Goal: Information Seeking & Learning: Learn about a topic

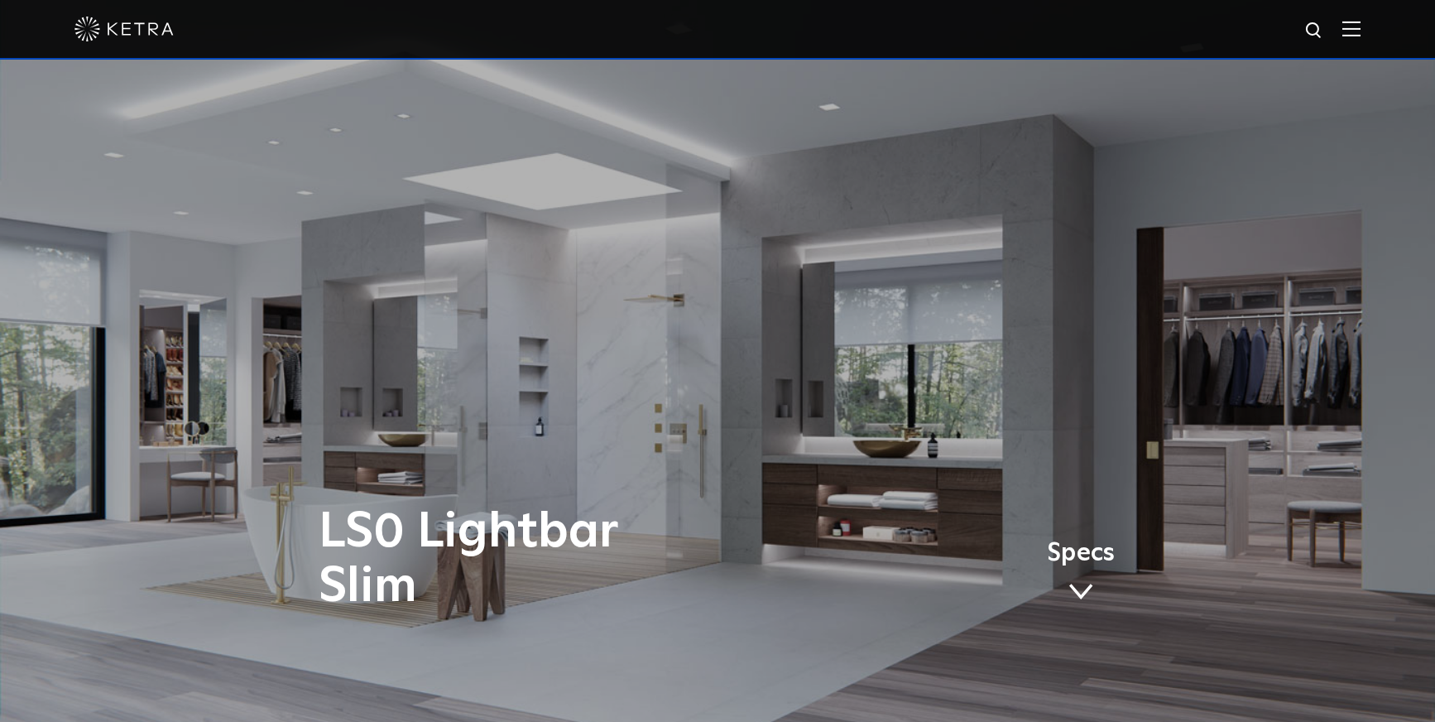
click at [1361, 30] on img at bounding box center [1351, 29] width 18 height 16
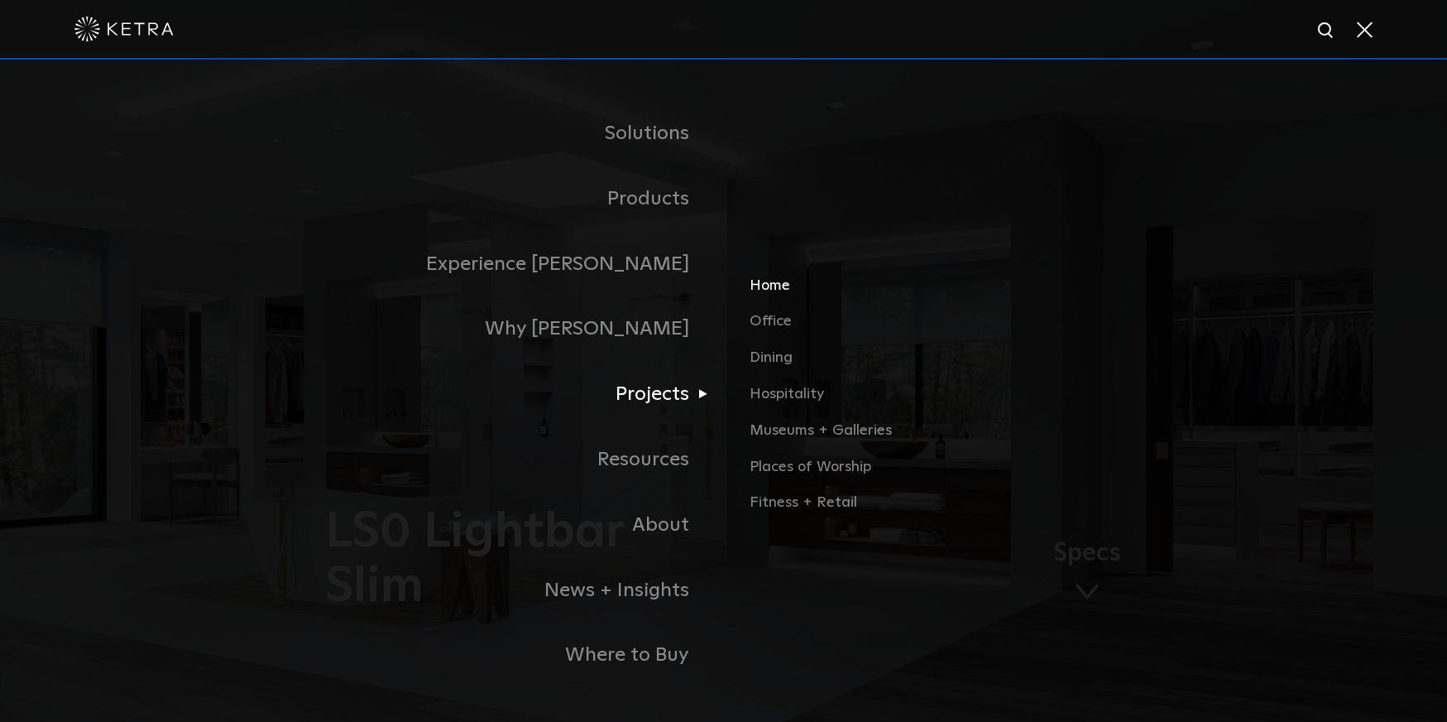
click at [777, 284] on link "Home" at bounding box center [943, 292] width 387 height 36
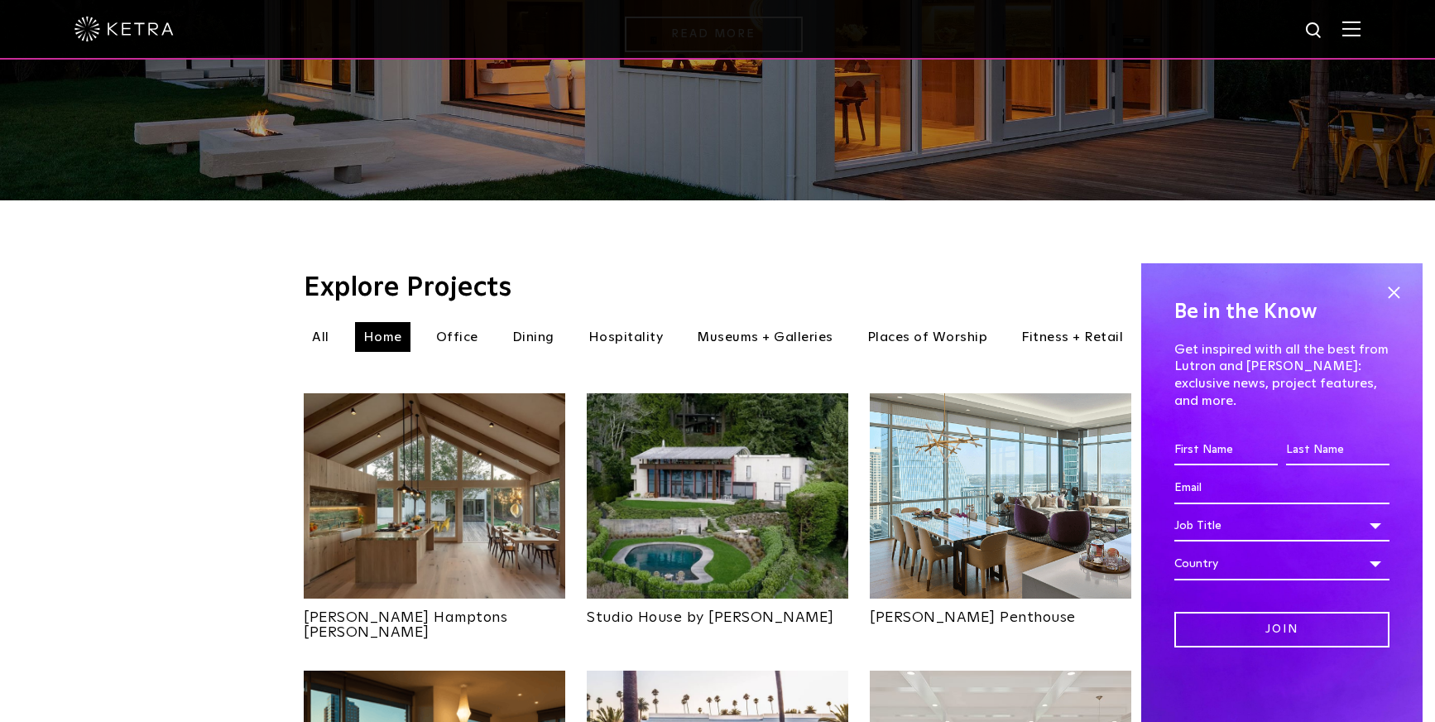
scroll to position [386, 0]
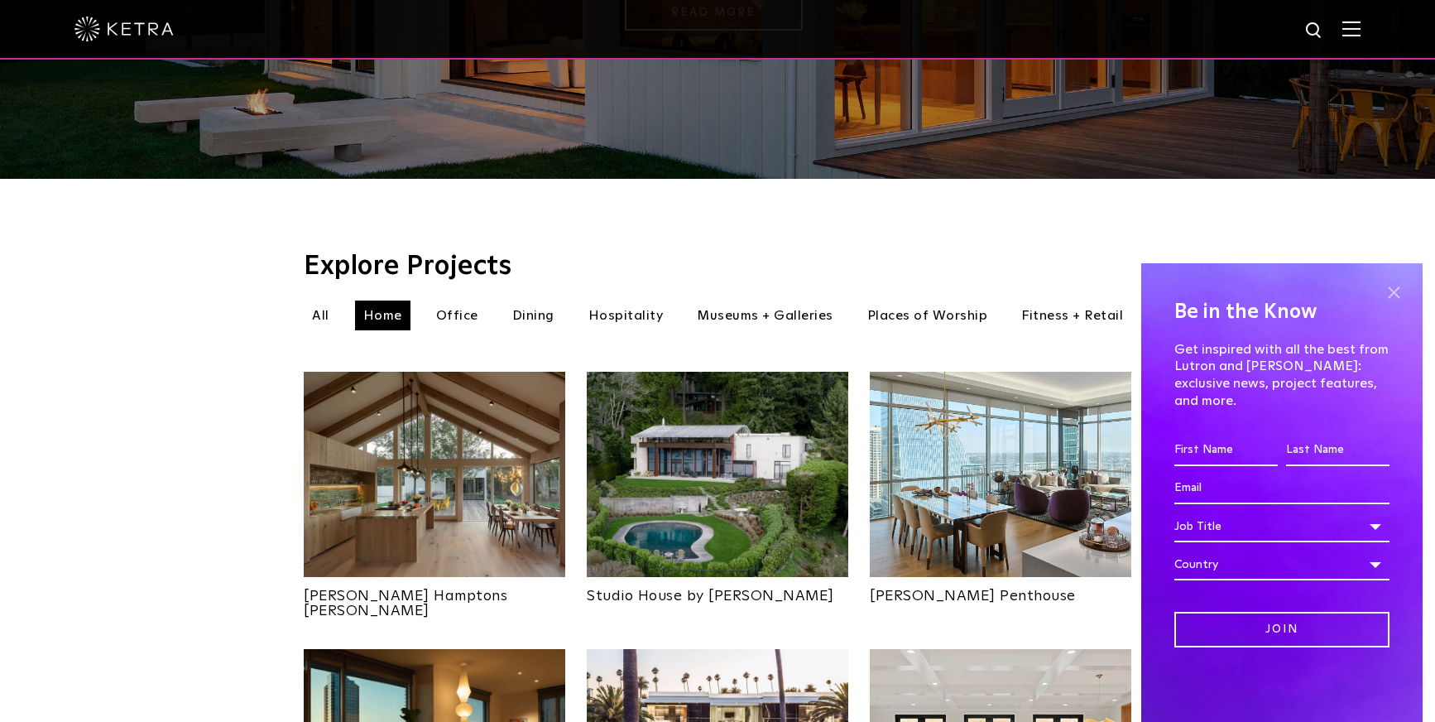
click at [1393, 305] on span at bounding box center [1393, 292] width 25 height 25
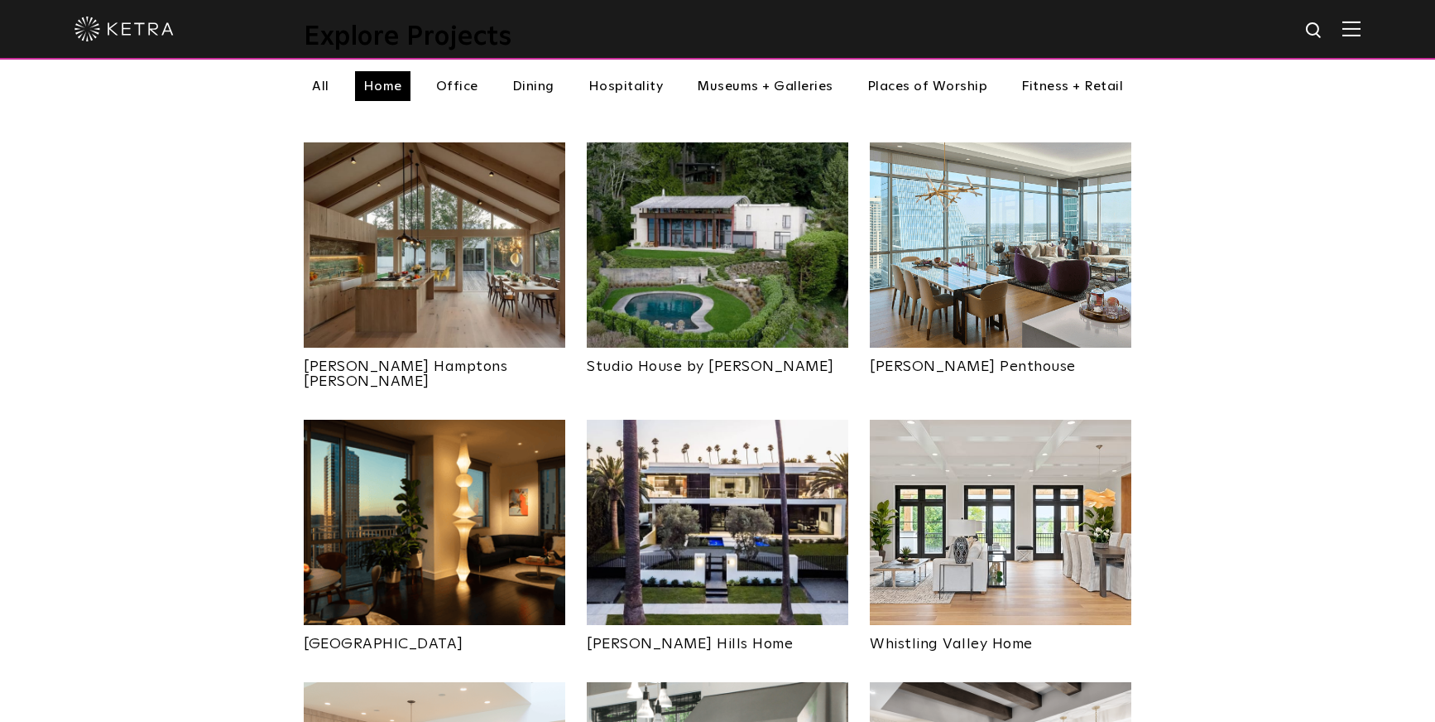
scroll to position [627, 0]
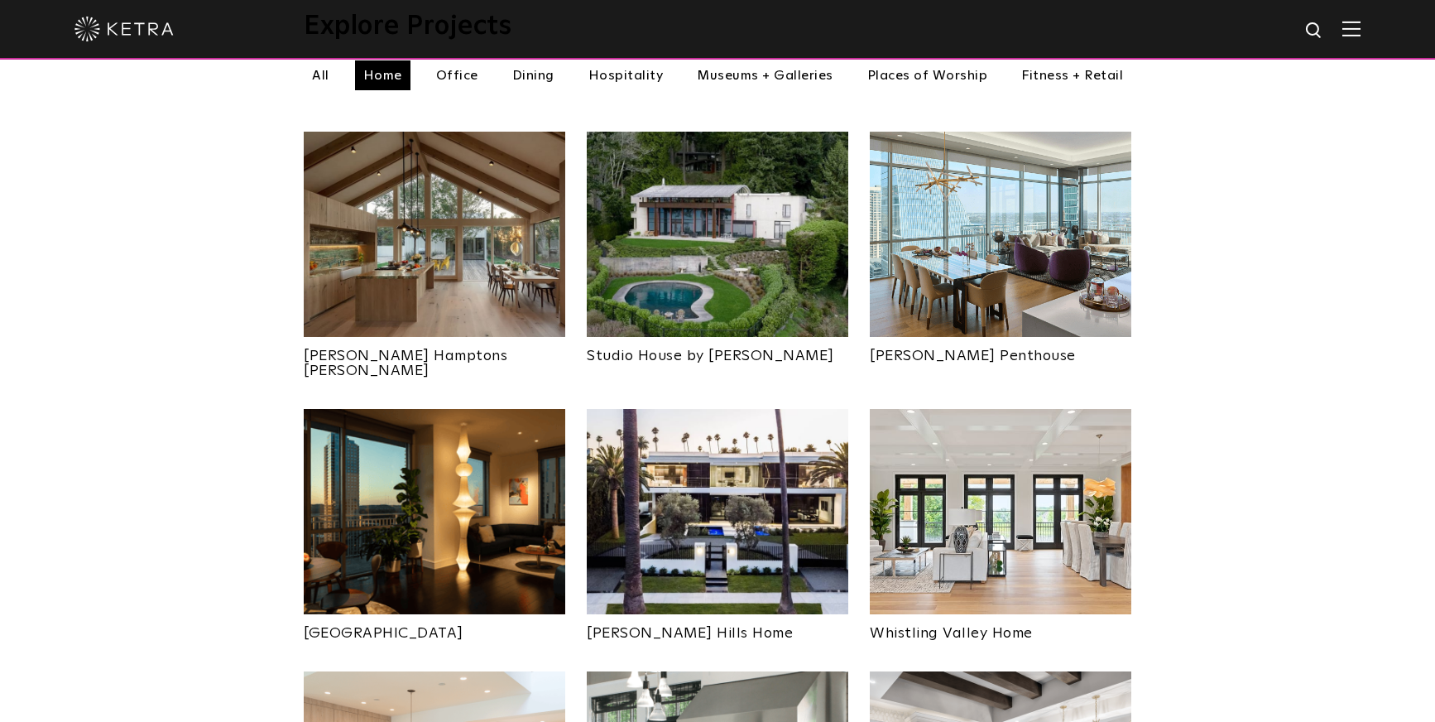
click at [1030, 161] on img at bounding box center [1001, 234] width 262 height 205
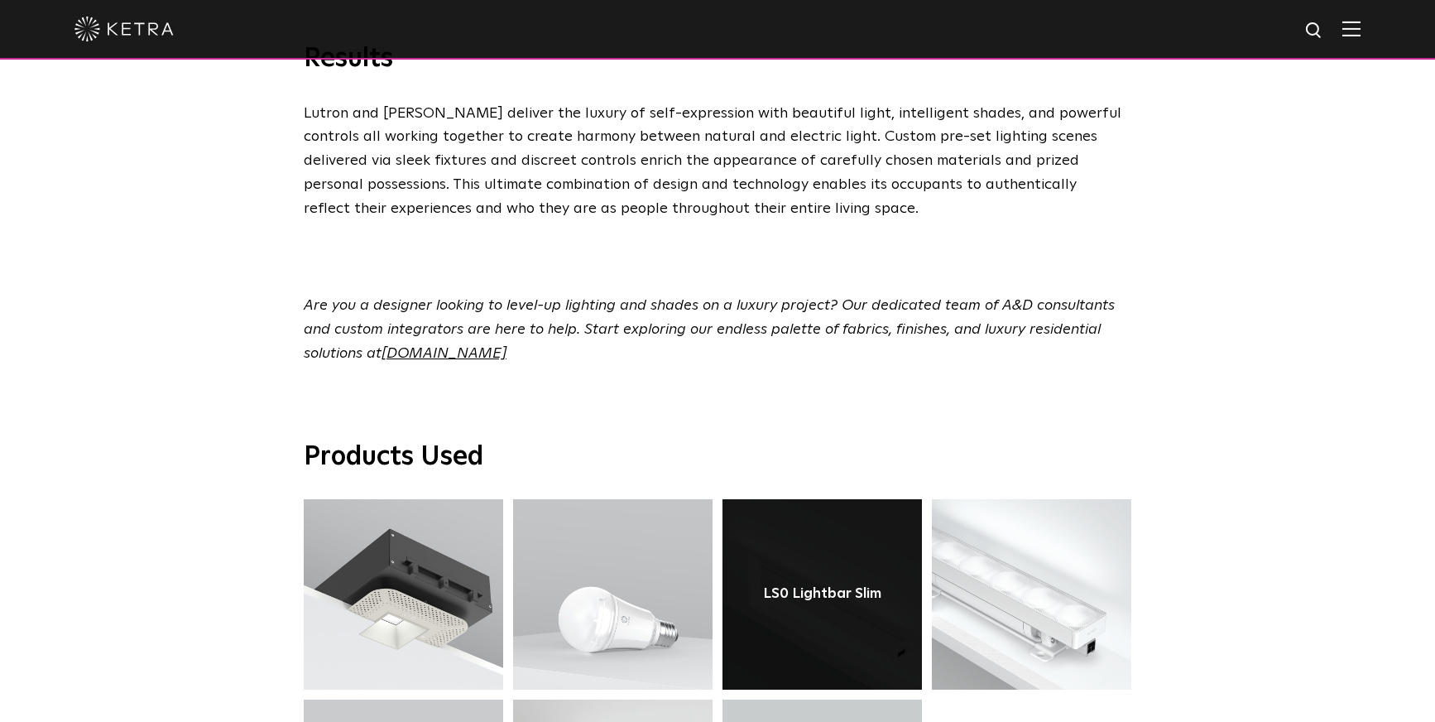
scroll to position [5963, 0]
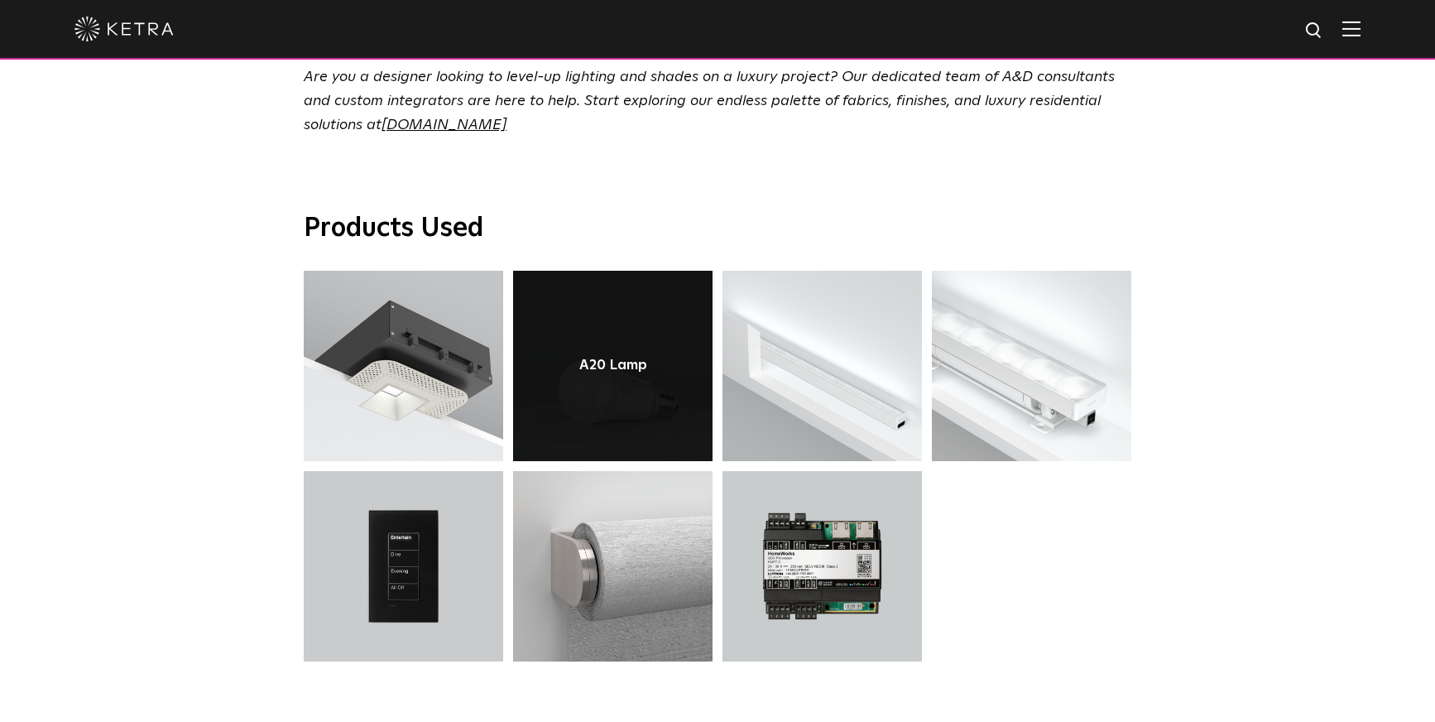
click at [648, 271] on link at bounding box center [612, 366] width 199 height 190
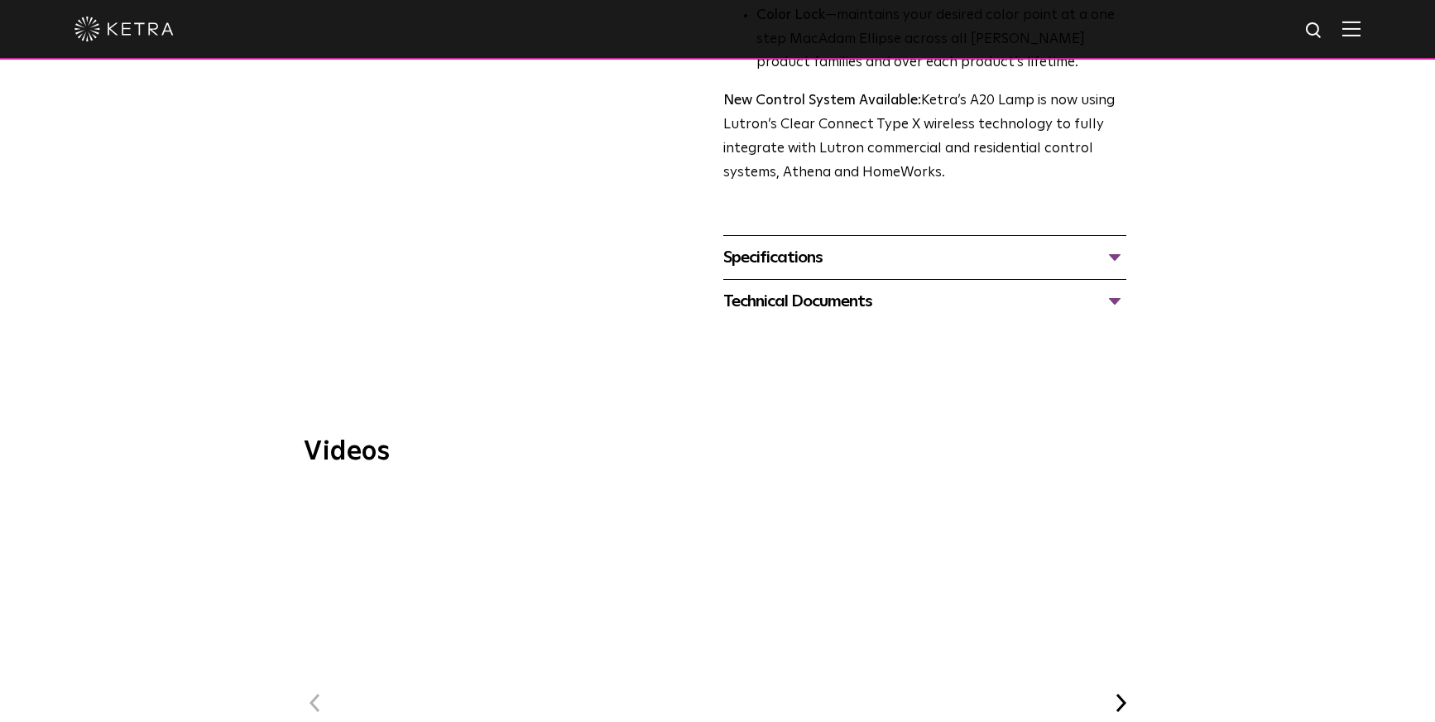
scroll to position [894, 0]
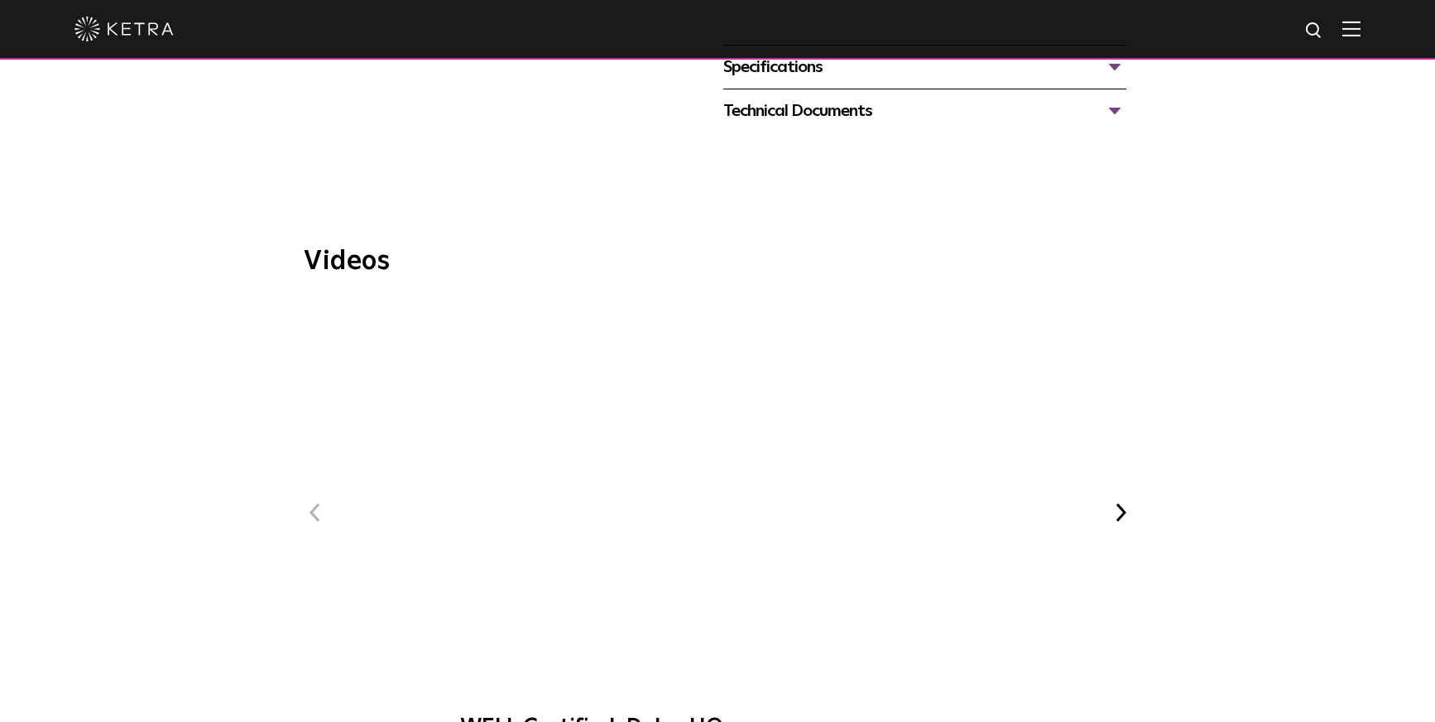
click at [1117, 502] on button "Next" at bounding box center [1121, 513] width 22 height 22
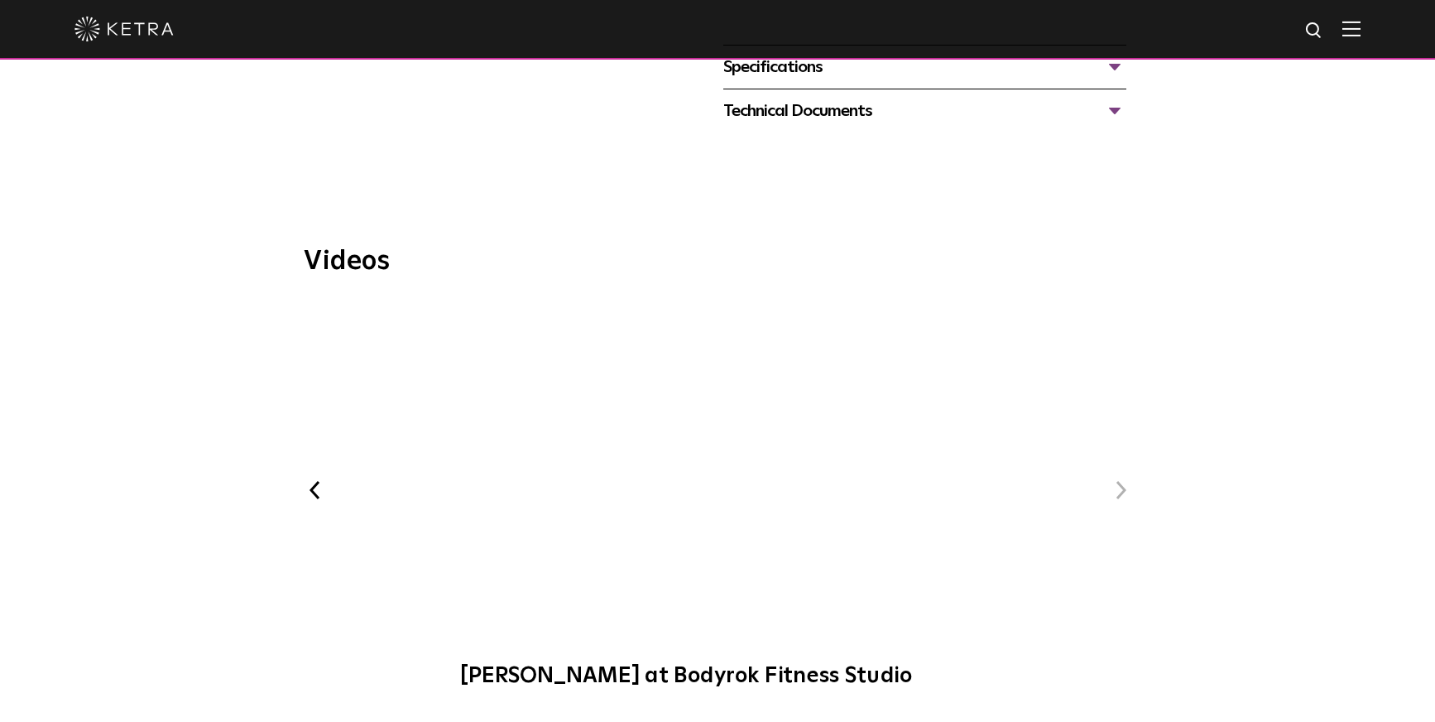
click at [316, 479] on button "Previous" at bounding box center [315, 490] width 22 height 22
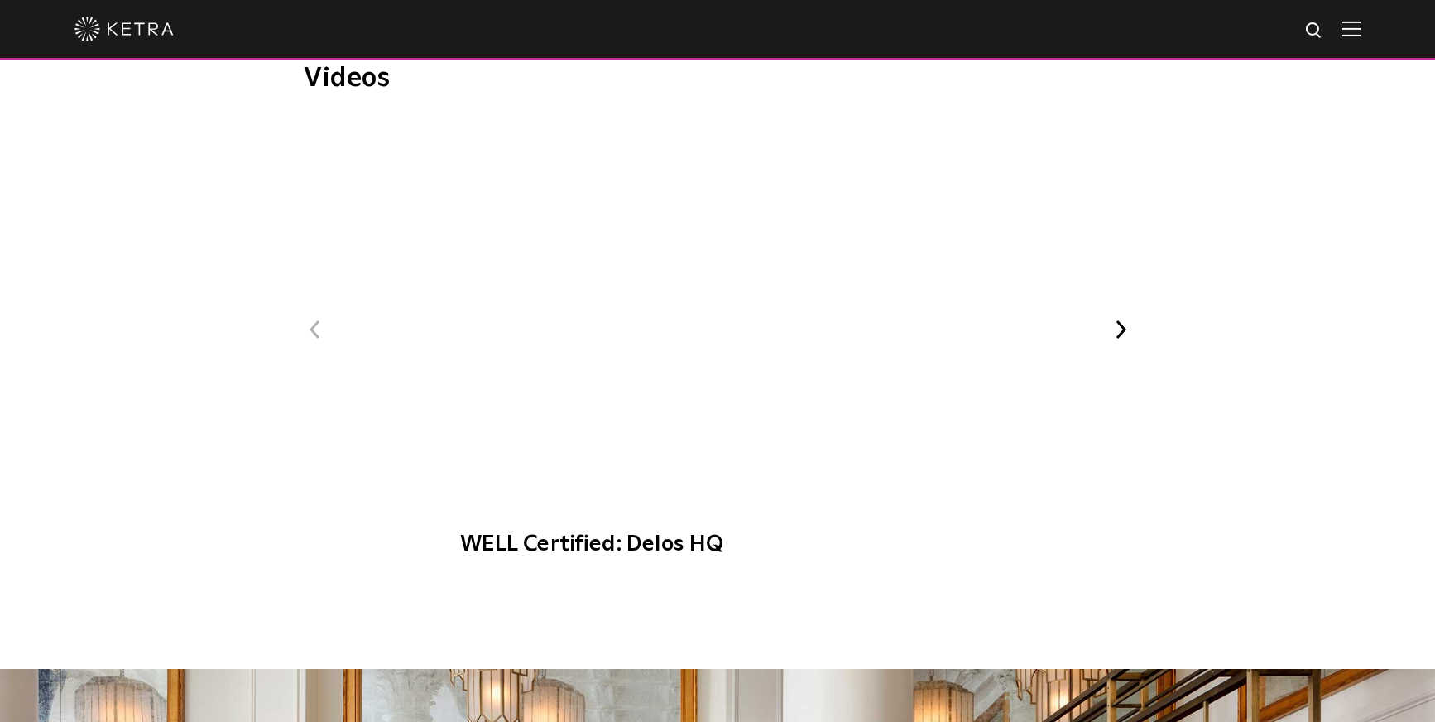
scroll to position [1056, 0]
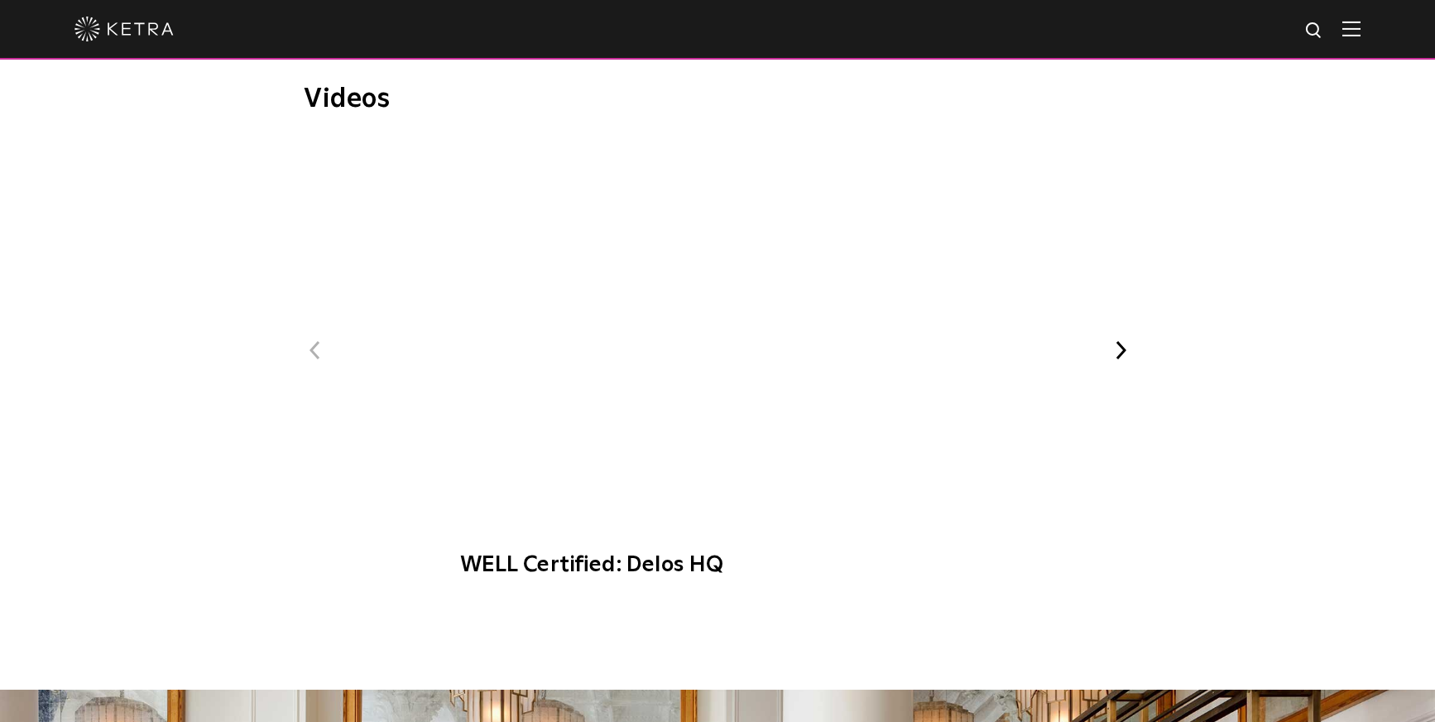
click at [1114, 339] on button "Next" at bounding box center [1121, 350] width 22 height 22
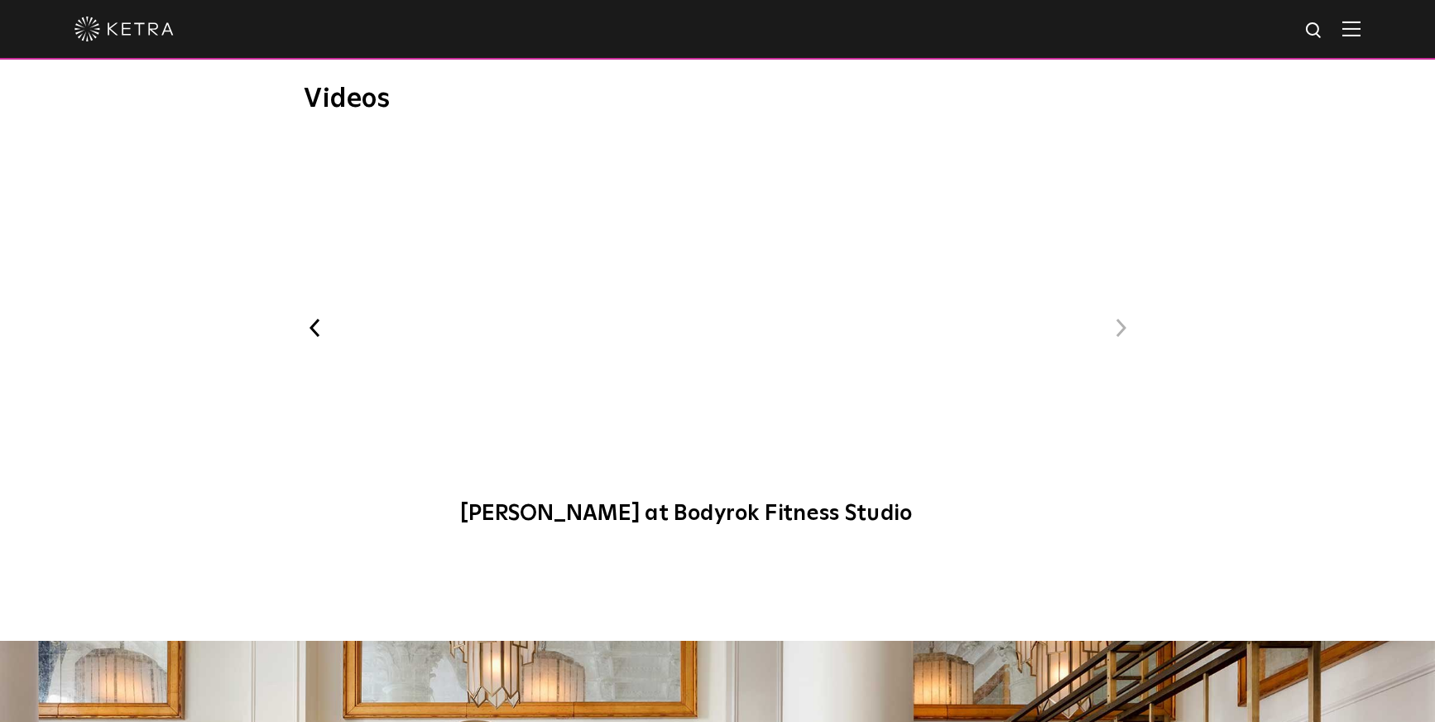
click at [720, 256] on span "Ketra at Bodyrok Fitness Studio" at bounding box center [717, 341] width 557 height 403
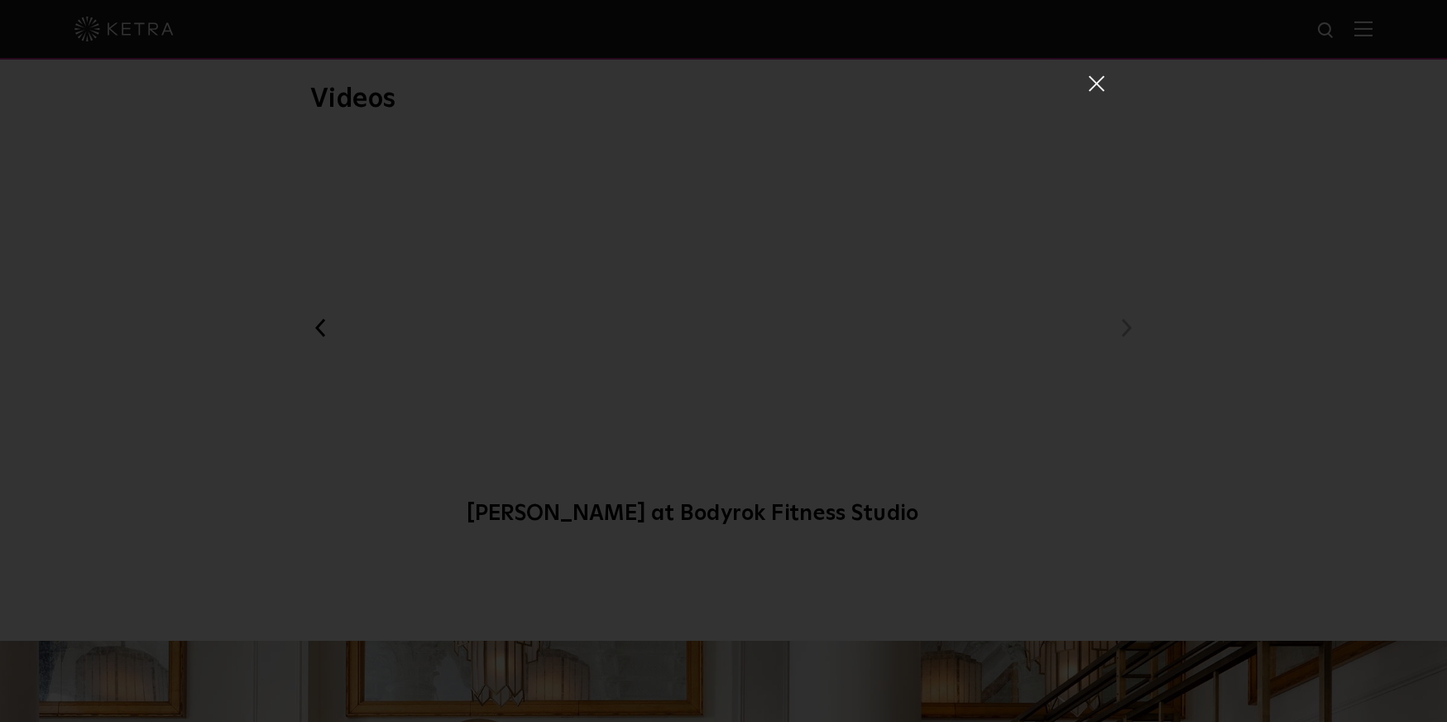
click at [1091, 84] on span at bounding box center [1096, 82] width 18 height 17
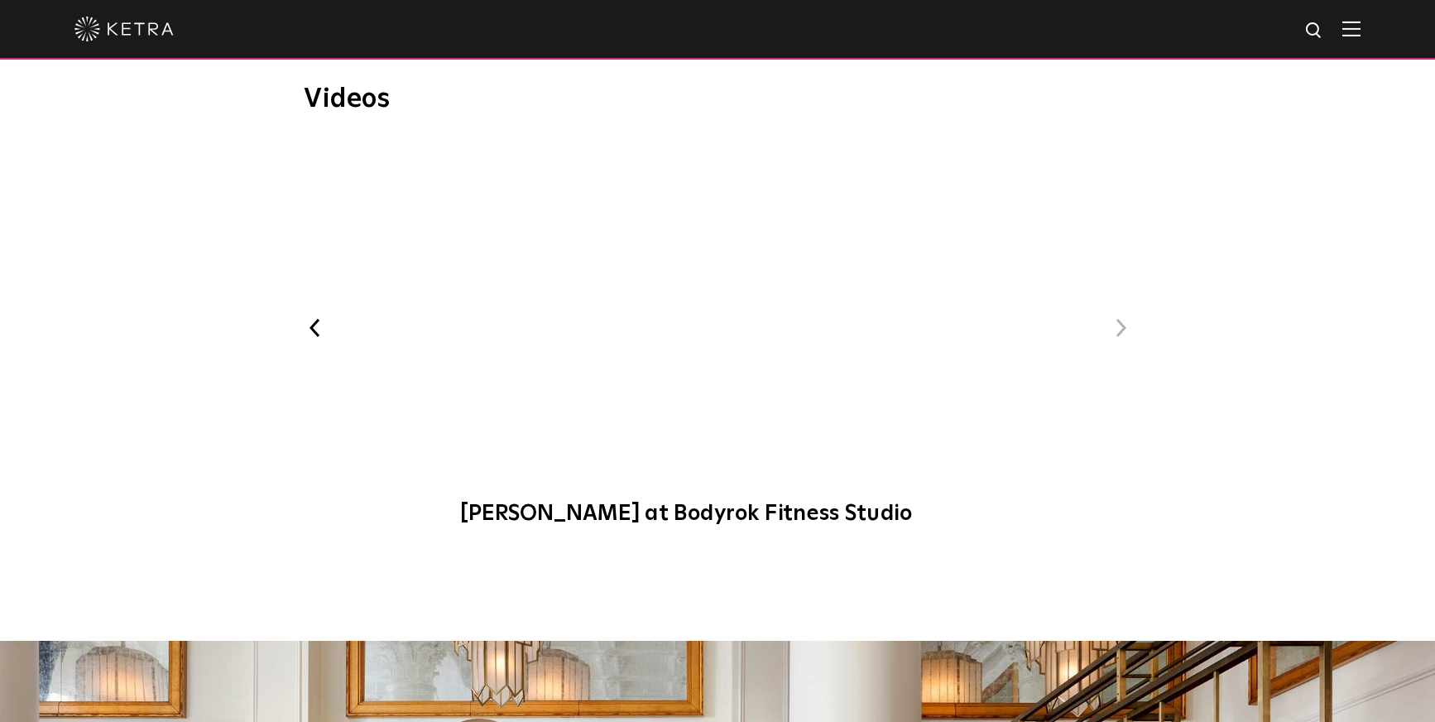
click at [420, 262] on span "WELL Certified: Delos HQ" at bounding box center [566, 324] width 406 height 266
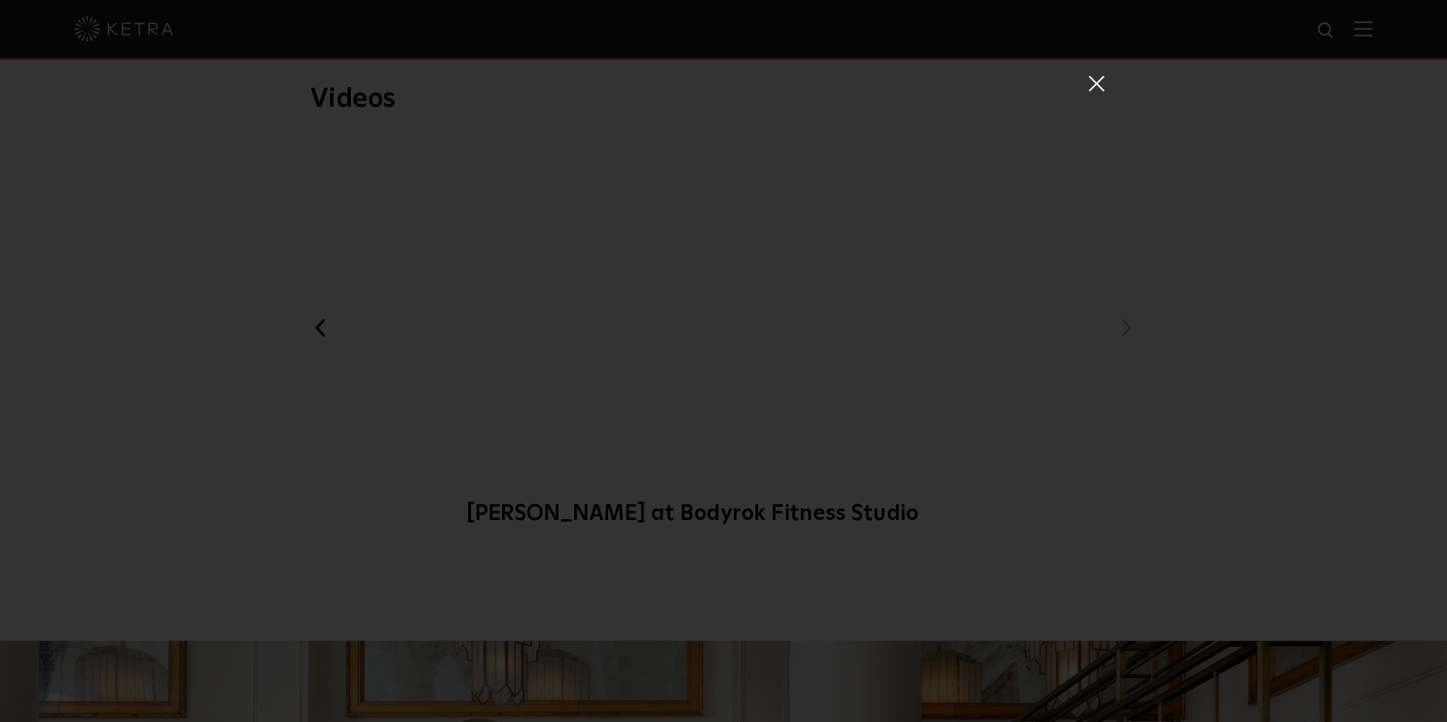
click at [1096, 76] on span at bounding box center [1096, 82] width 18 height 17
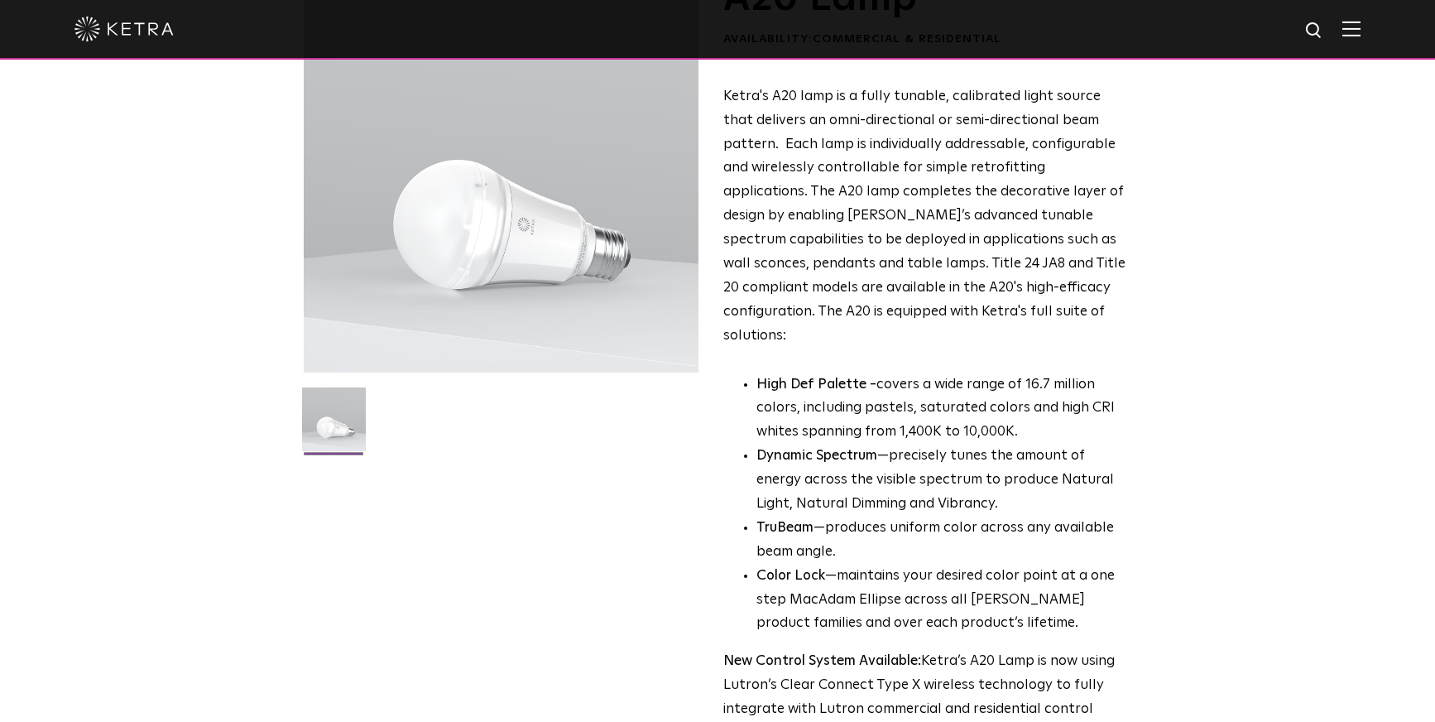
scroll to position [419, 0]
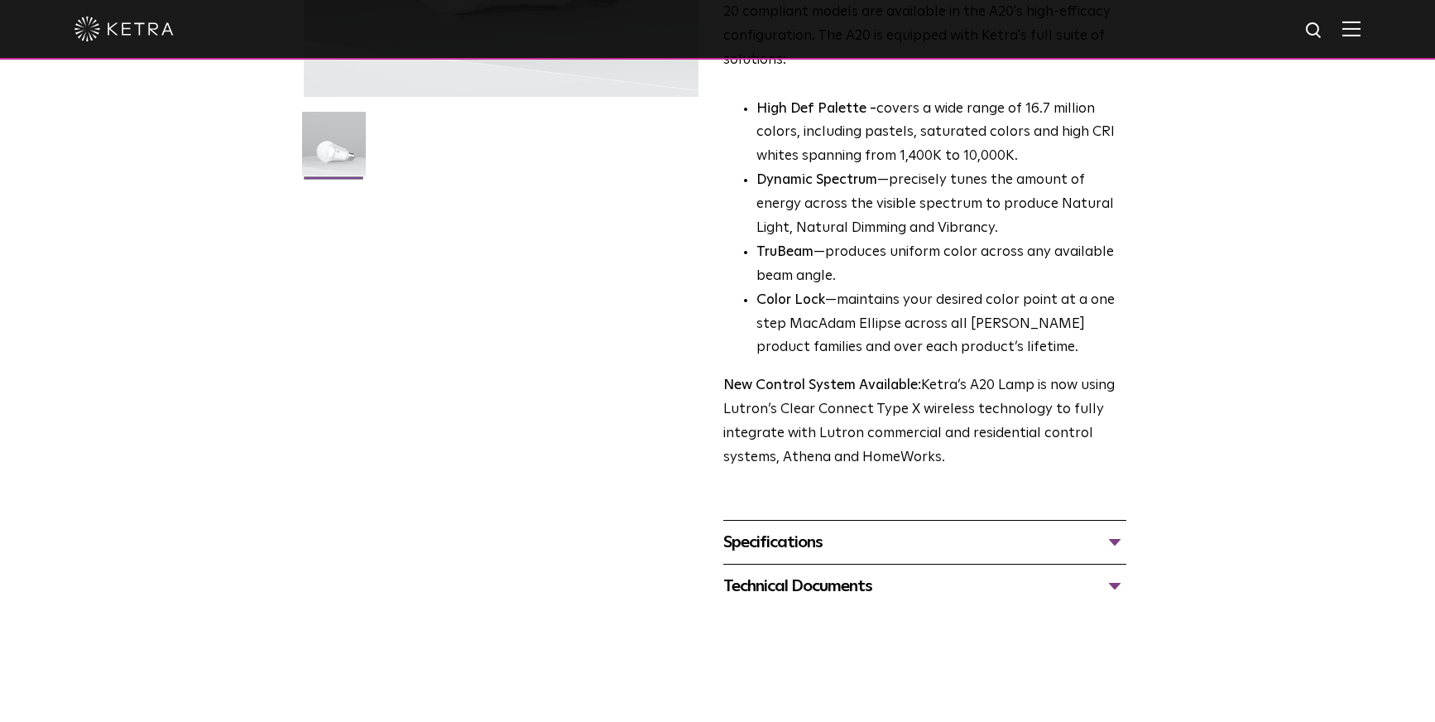
click at [1118, 520] on div "Specifications LUMEN OUTPUTS 600, 800 HOUSING COLORS White, Black BASE TYPES E2…" at bounding box center [924, 542] width 403 height 44
click at [1113, 529] on div "Specifications" at bounding box center [924, 542] width 403 height 26
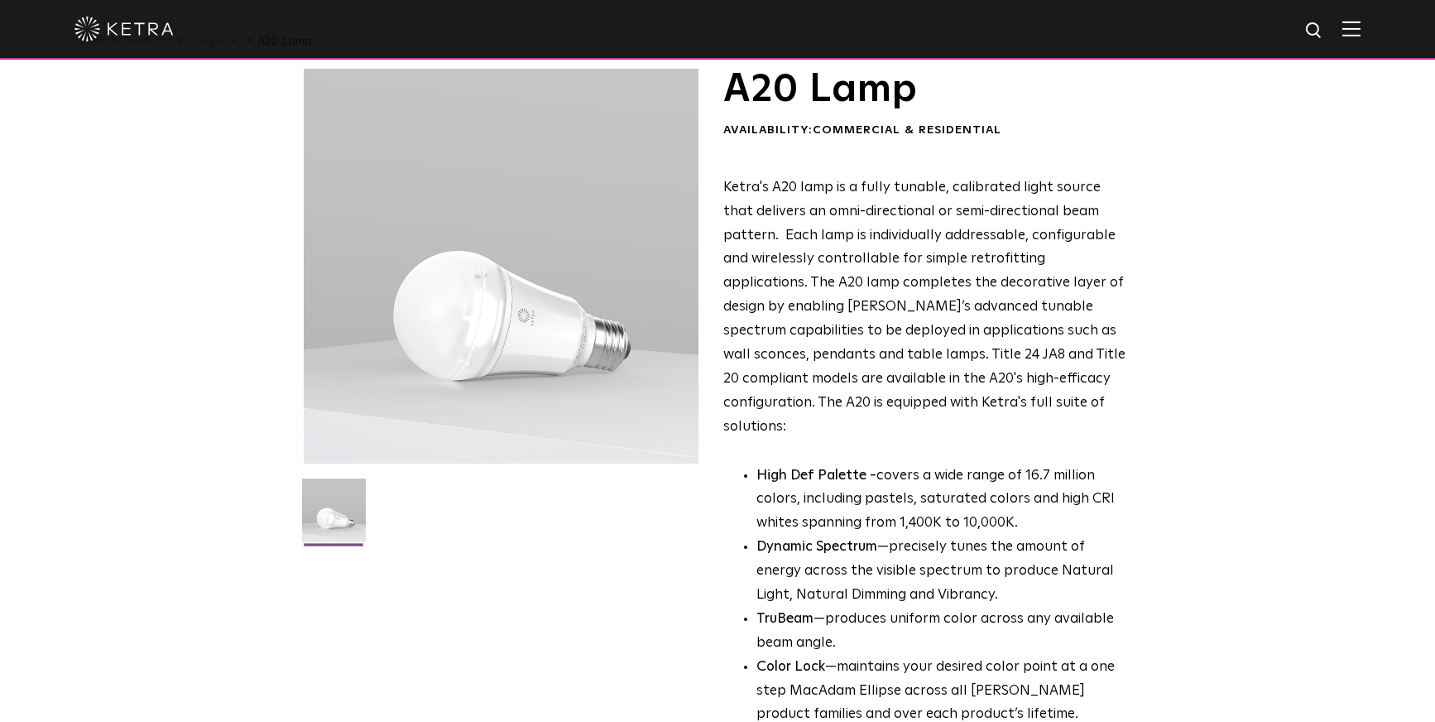
scroll to position [0, 0]
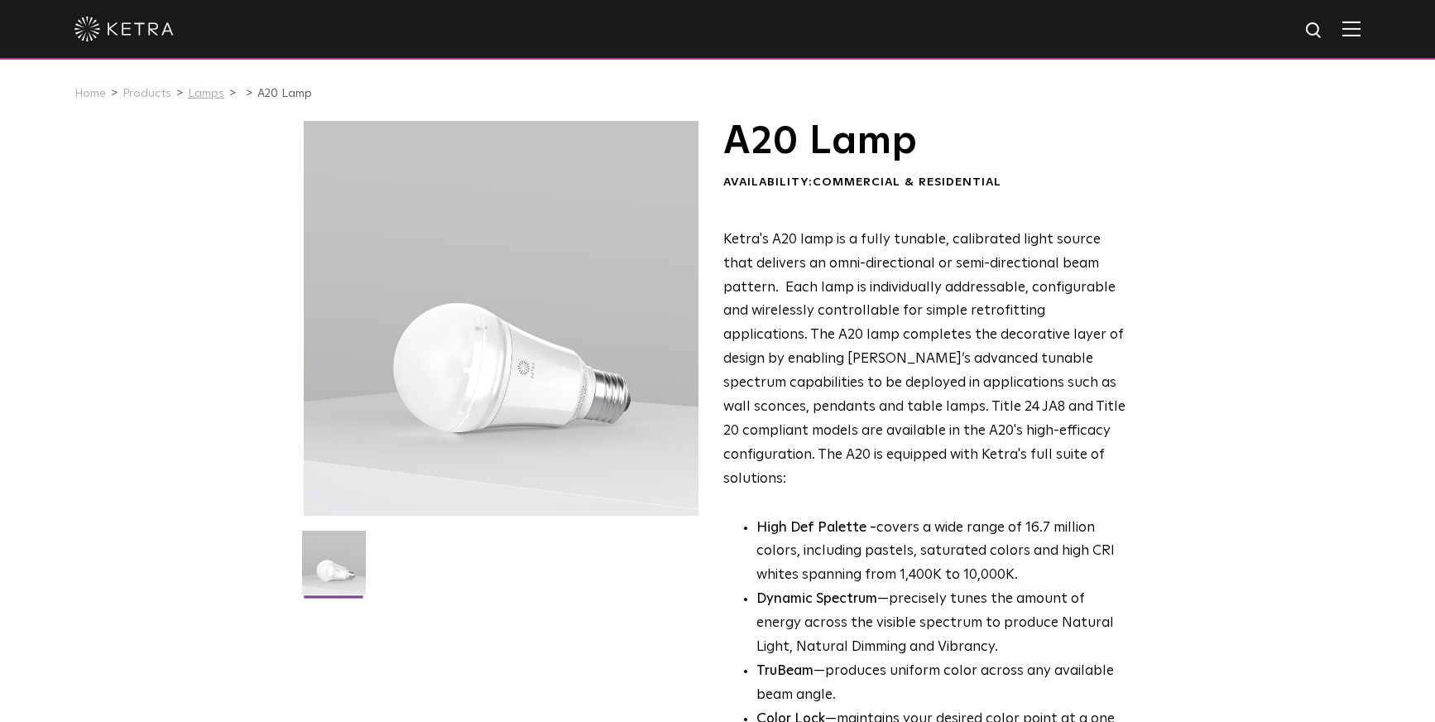
click at [203, 94] on link "Lamps" at bounding box center [206, 94] width 36 height 12
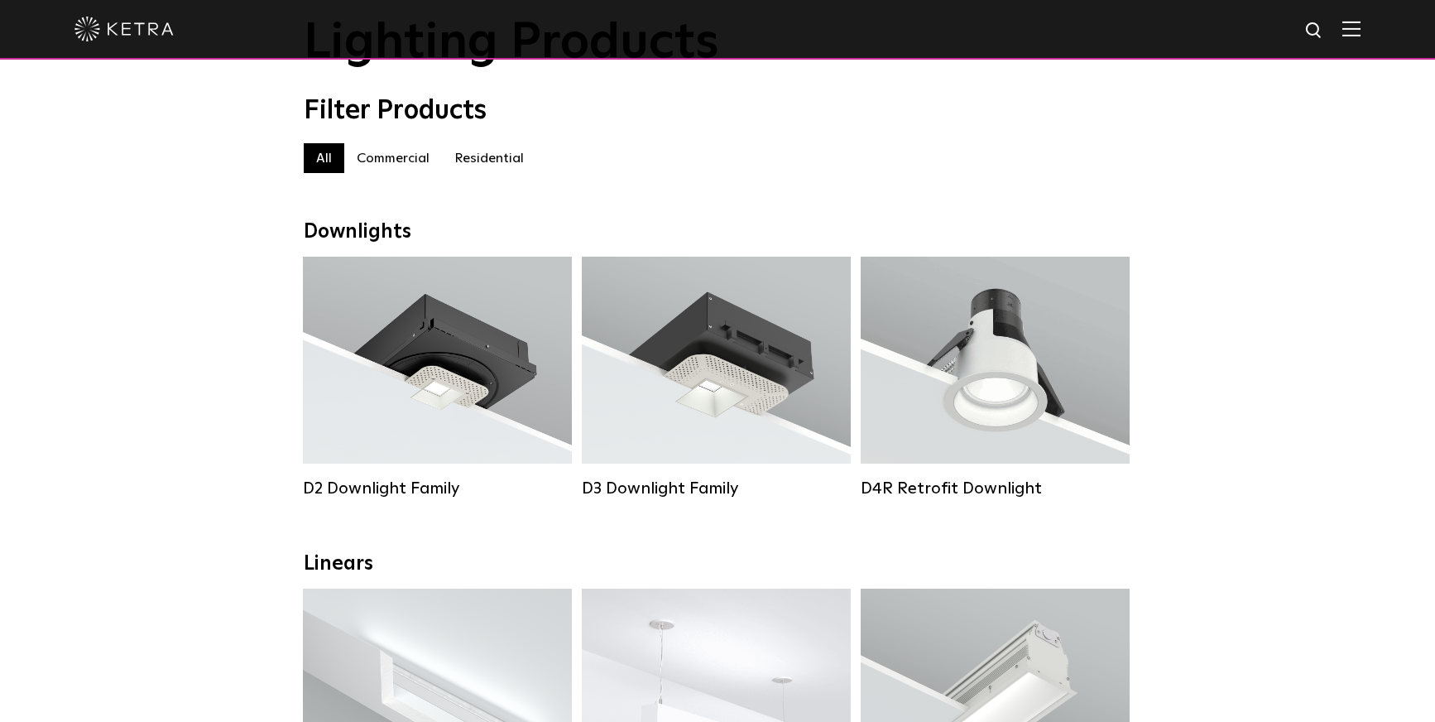
scroll to position [108, 0]
